Goal: Use online tool/utility: Utilize a website feature to perform a specific function

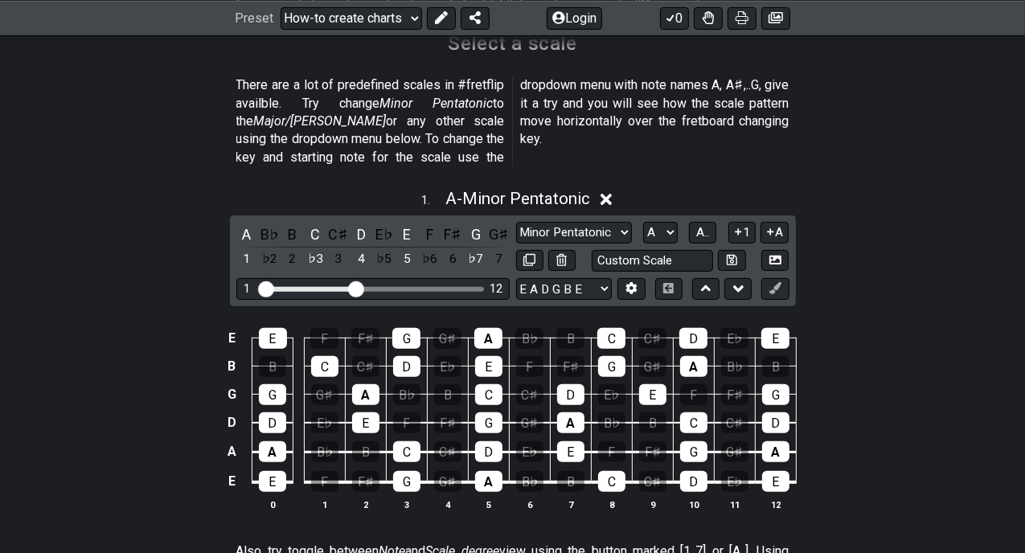
scroll to position [563, 0]
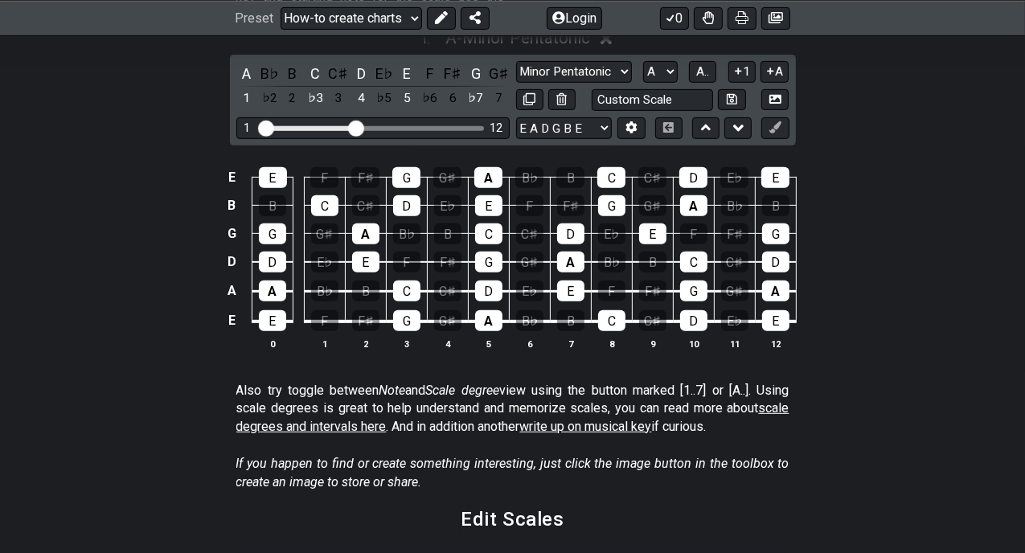
click at [108, 220] on div "E E F F♯ G G♯ A B♭ B C C♯ D E♭ E B B C C♯ D E♭ E F F♯ G G♯ A B♭ B G G G♯ A B♭ B…" at bounding box center [512, 259] width 1025 height 226
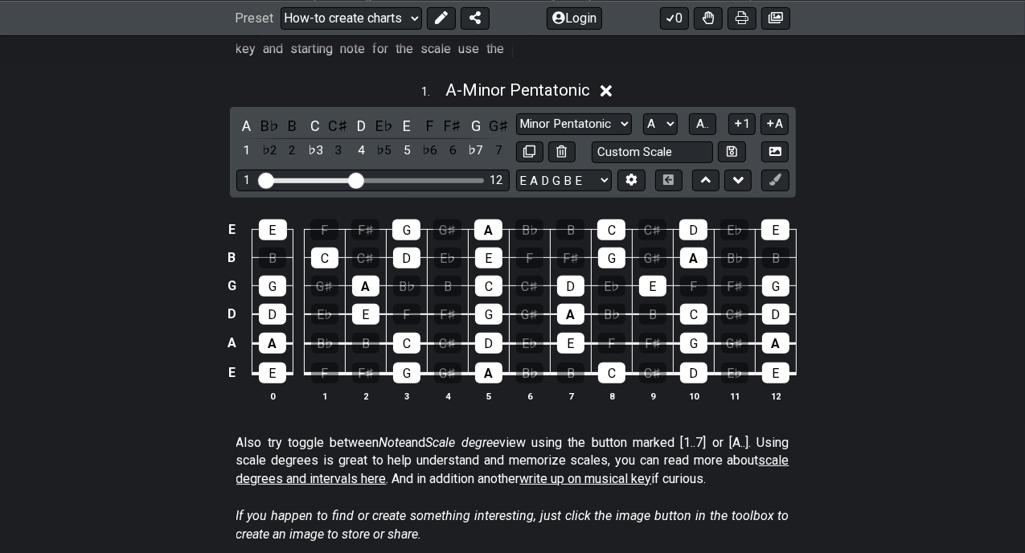
scroll to position [483, 0]
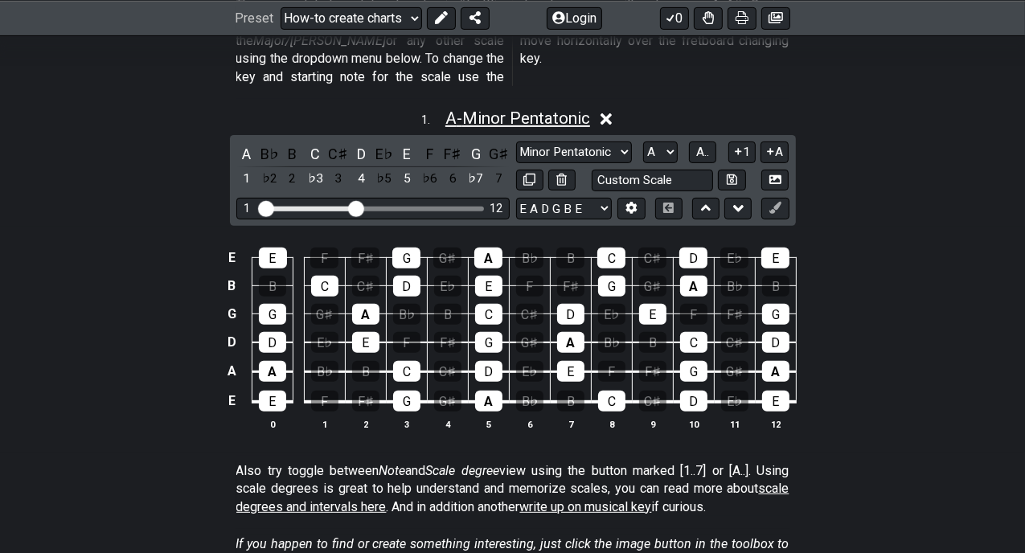
click at [450, 109] on span "A - Minor Pentatonic" at bounding box center [518, 118] width 145 height 19
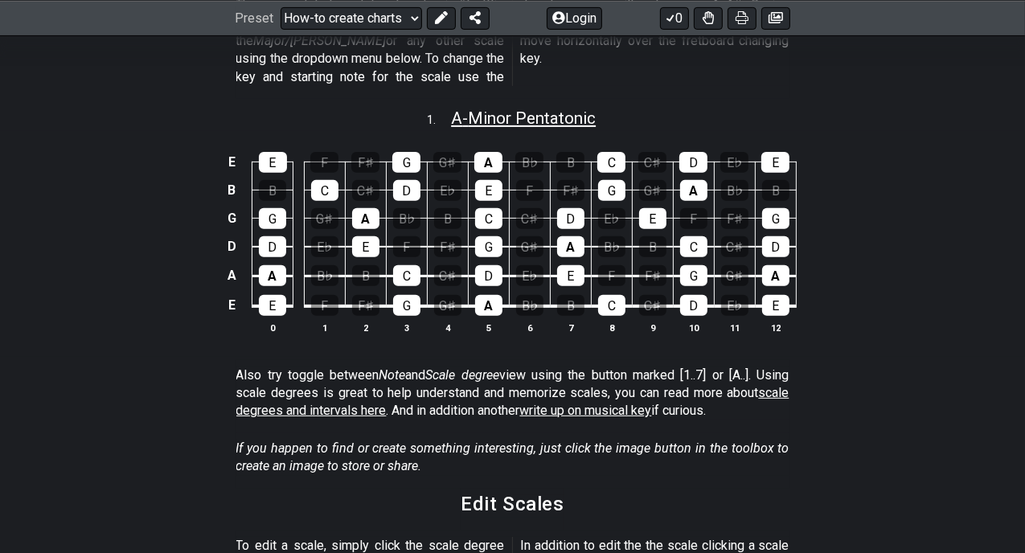
click at [494, 109] on span "A - Minor Pentatonic" at bounding box center [523, 118] width 145 height 19
select select "A"
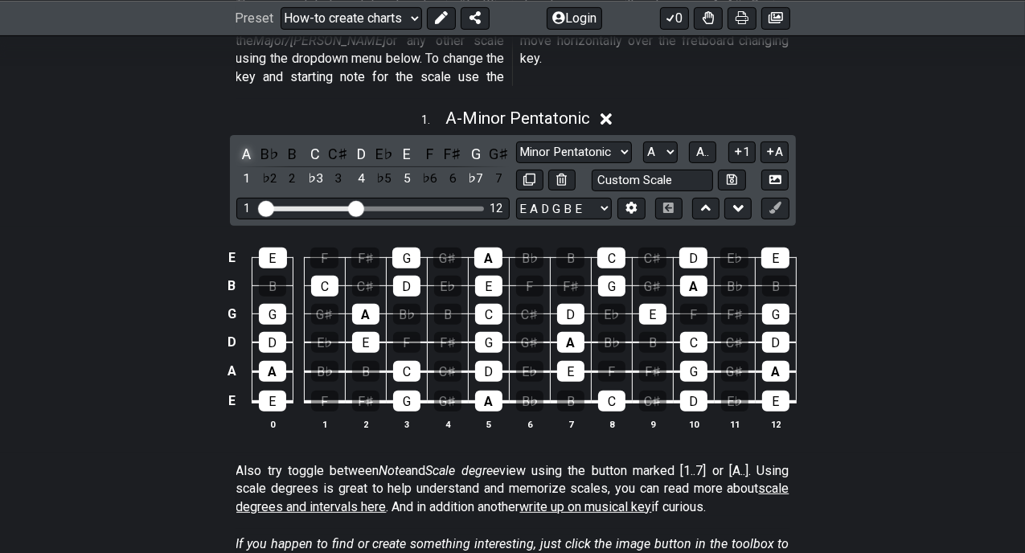
click at [248, 143] on div "A" at bounding box center [246, 154] width 21 height 22
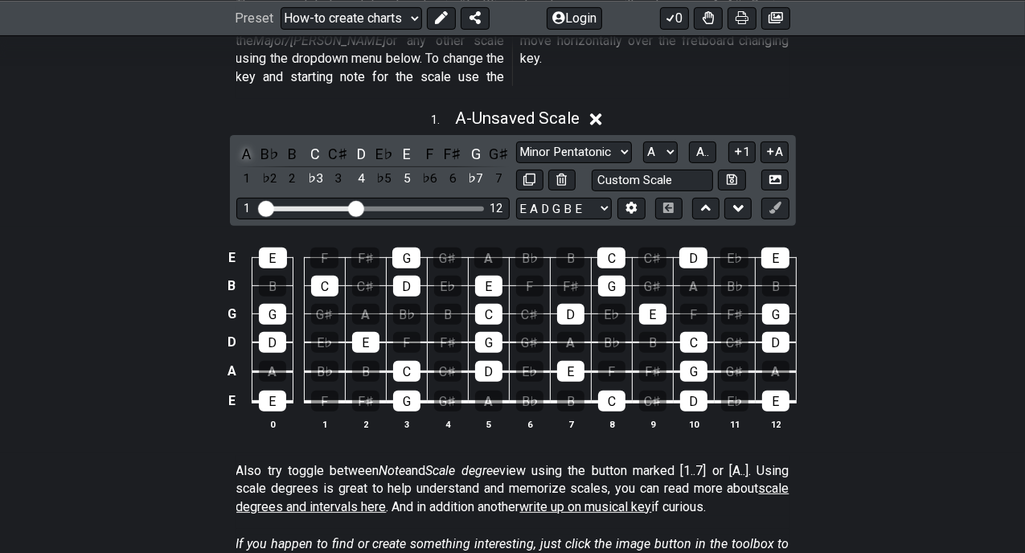
click at [249, 143] on div "A" at bounding box center [246, 154] width 21 height 22
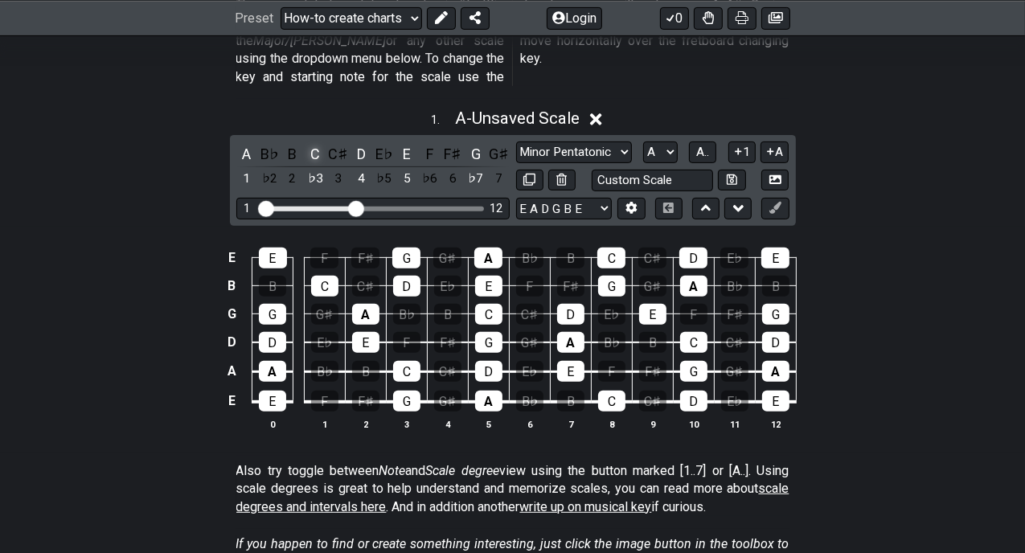
click at [320, 143] on div "C" at bounding box center [315, 154] width 21 height 22
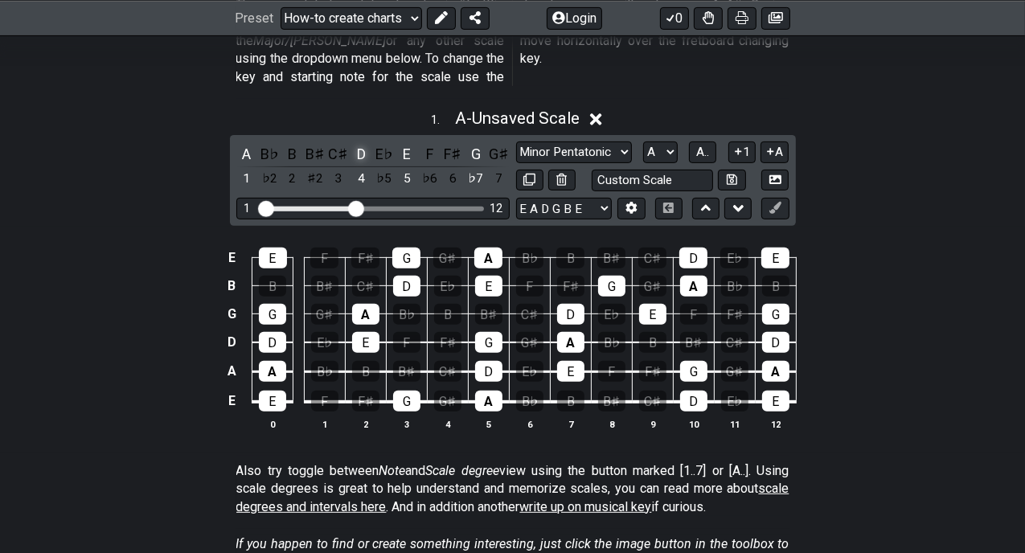
click at [358, 143] on div "D" at bounding box center [361, 154] width 21 height 22
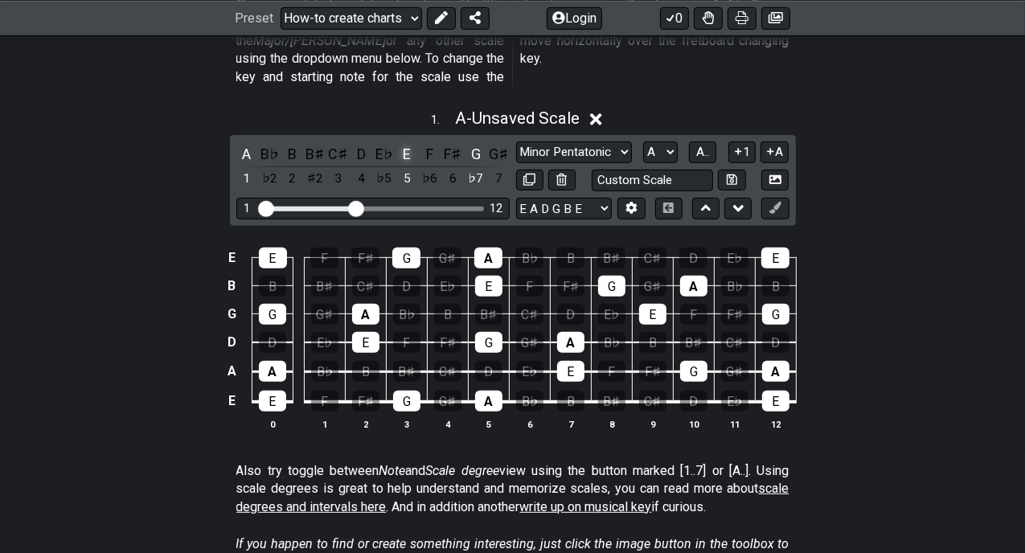
click at [401, 143] on div "E" at bounding box center [407, 154] width 21 height 22
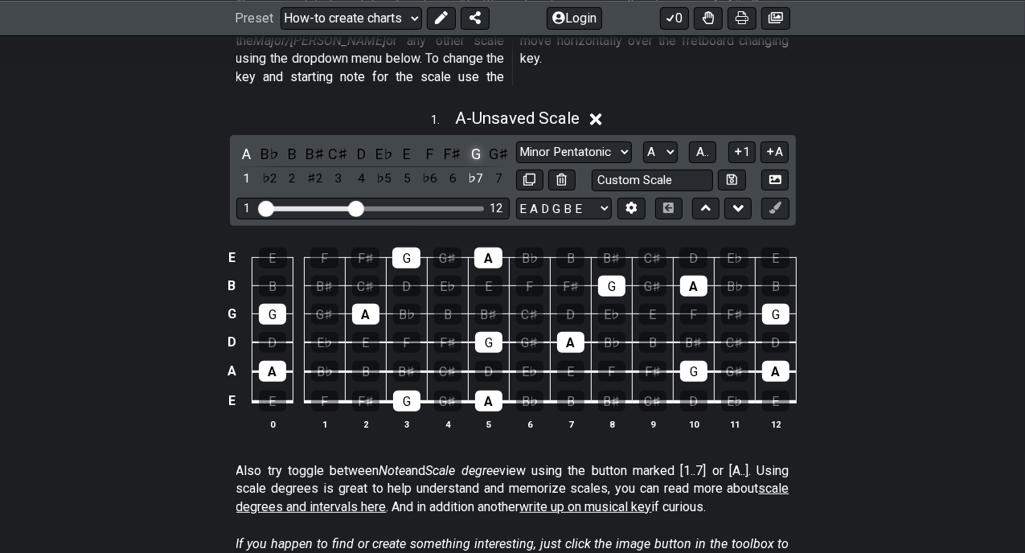
click at [475, 143] on div "G" at bounding box center [476, 154] width 21 height 22
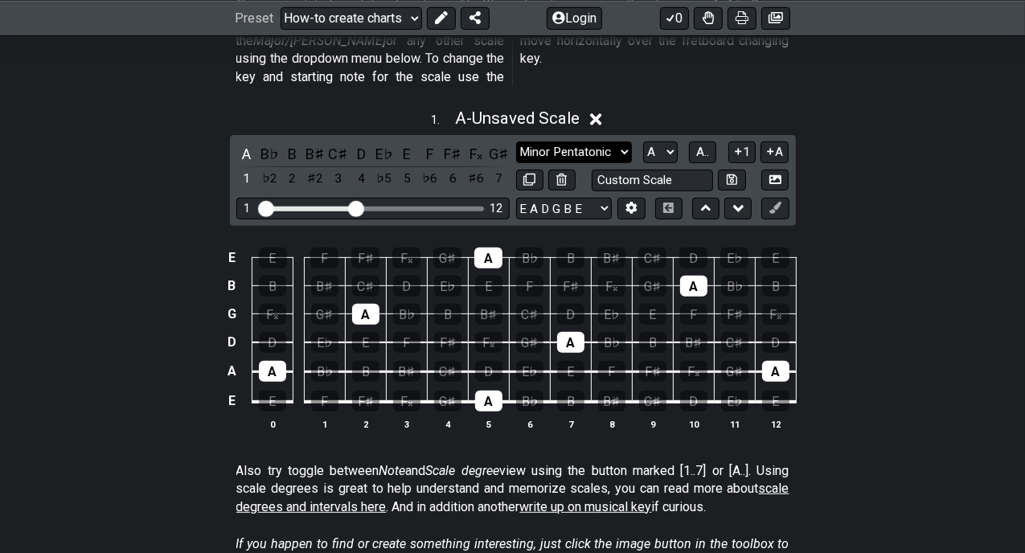
drag, startPoint x: 559, startPoint y: 130, endPoint x: 569, endPoint y: 133, distance: 9.9
click at [559, 142] on select "Minor Pentatonic New Scale Minor Pentatonic Major Pentatonic Minor Blues Major …" at bounding box center [574, 153] width 116 height 22
select select "Major Pentatonic"
click at [516, 142] on select "Minor Pentatonic New Scale Minor Pentatonic Major Pentatonic Minor Blues Major …" at bounding box center [574, 153] width 116 height 22
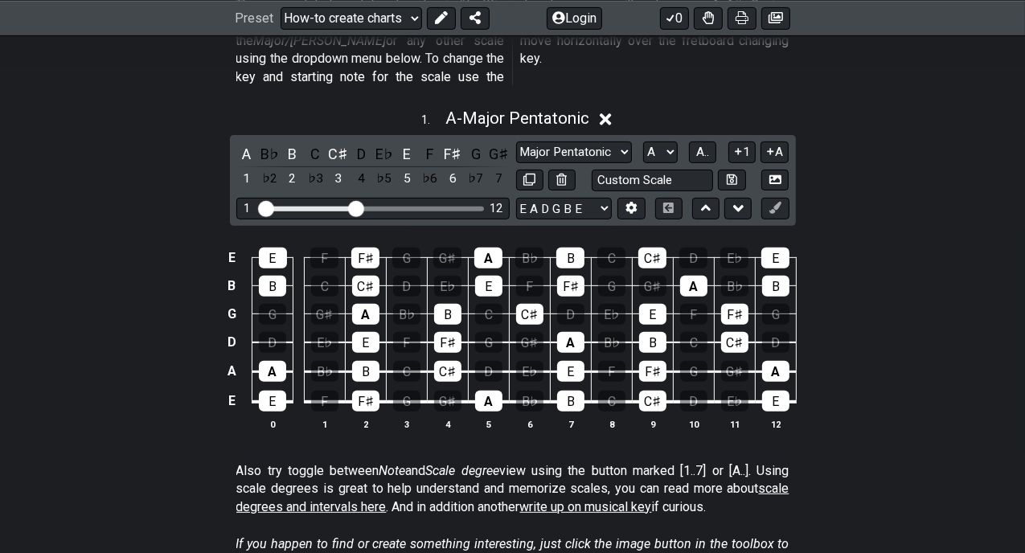
click at [734, 99] on div "1 . A - Major Pentatonic" at bounding box center [512, 114] width 1025 height 31
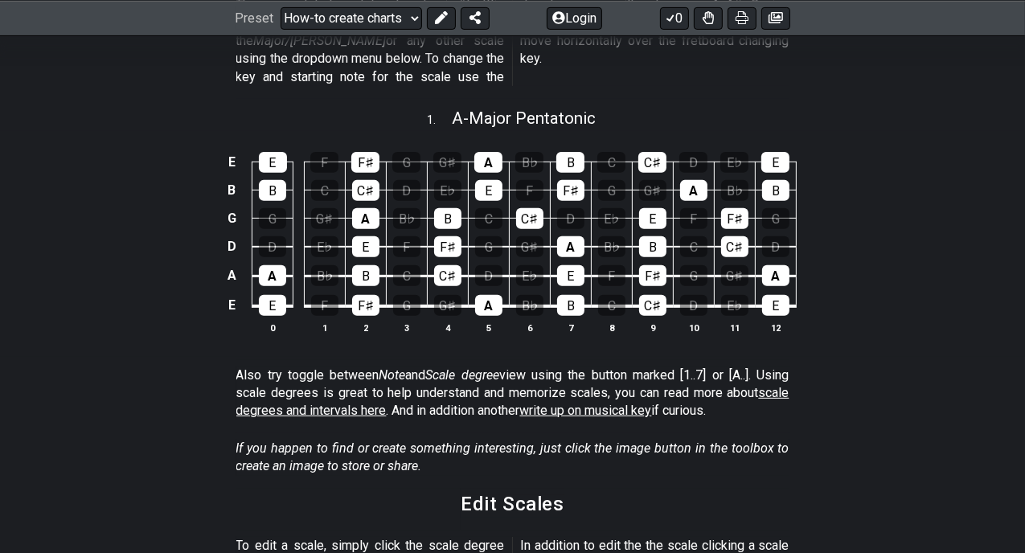
click at [927, 261] on div "E E F F♯ G G♯ A B♭ B C C♯ D E♭ E B B C C♯ D E♭ E F F♯ G G♯ A B♭ B G G G♯ A B♭ B…" at bounding box center [512, 244] width 1025 height 226
click at [475, 109] on span "A - Major Pentatonic" at bounding box center [524, 118] width 144 height 19
select select "Major Pentatonic"
select select "A"
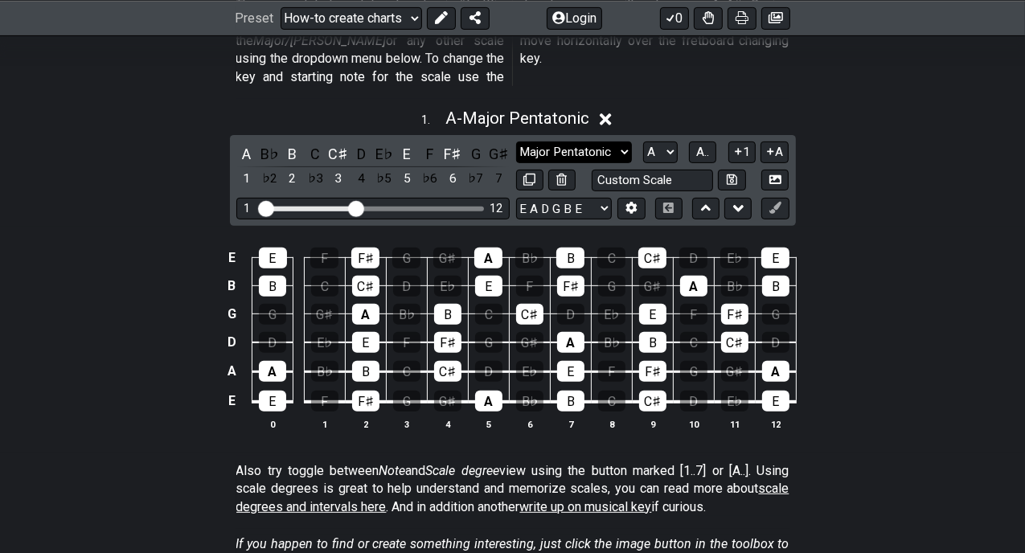
click at [538, 142] on select "Minor Pentatonic New Scale Minor Pentatonic Major Pentatonic Minor Blues Major …" at bounding box center [574, 153] width 116 height 22
select select "Minor Pentatonic"
click at [516, 142] on select "Minor Pentatonic New Scale Minor Pentatonic Major Pentatonic Minor Blues Major …" at bounding box center [574, 153] width 116 height 22
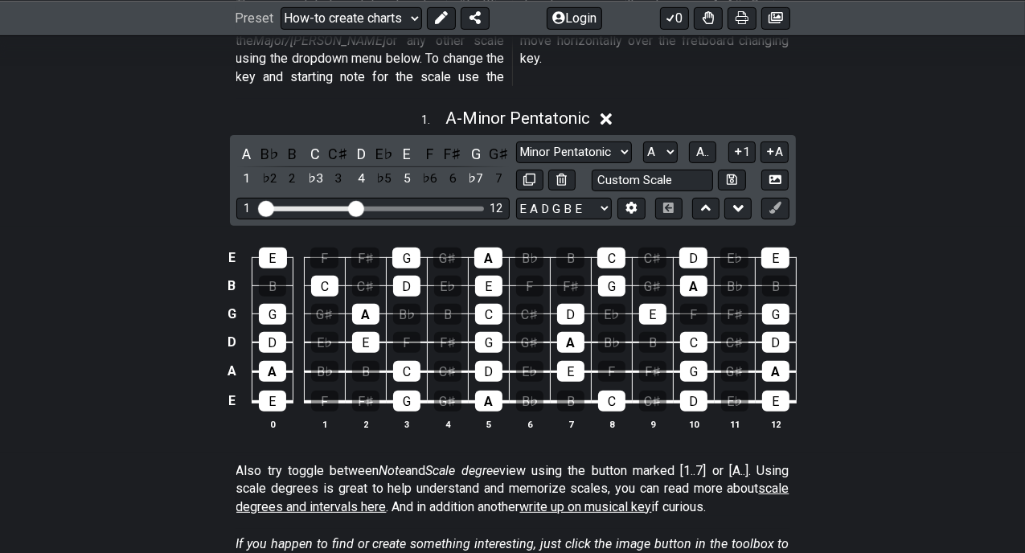
click at [213, 105] on div "1 . A - Minor Pentatonic" at bounding box center [512, 114] width 1025 height 31
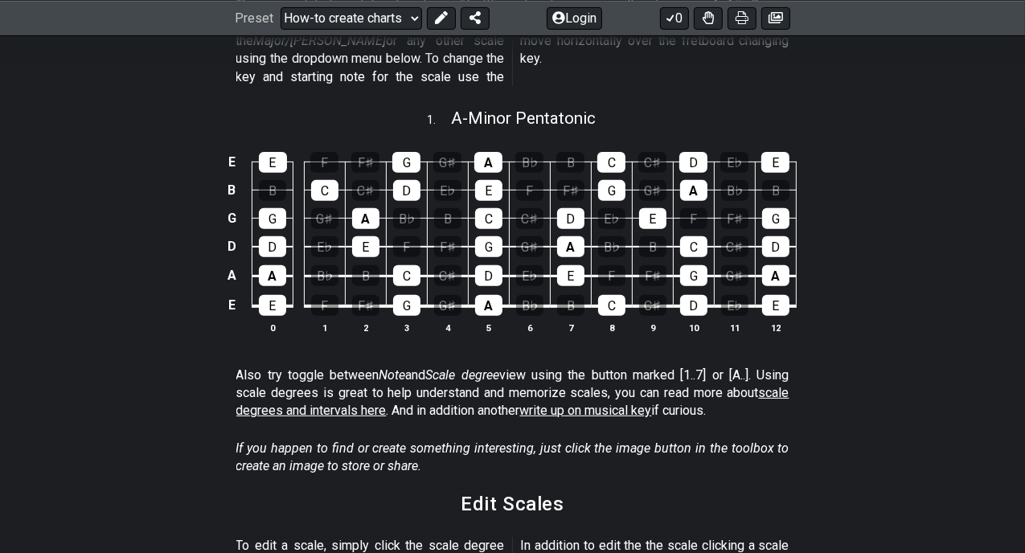
click at [872, 229] on div "E E F F♯ G G♯ A B♭ B C C♯ D E♭ E B B C C♯ D E♭ E F F♯ G G♯ A B♭ B G G G♯ A B♭ B…" at bounding box center [512, 244] width 1025 height 226
